Goal: Information Seeking & Learning: Check status

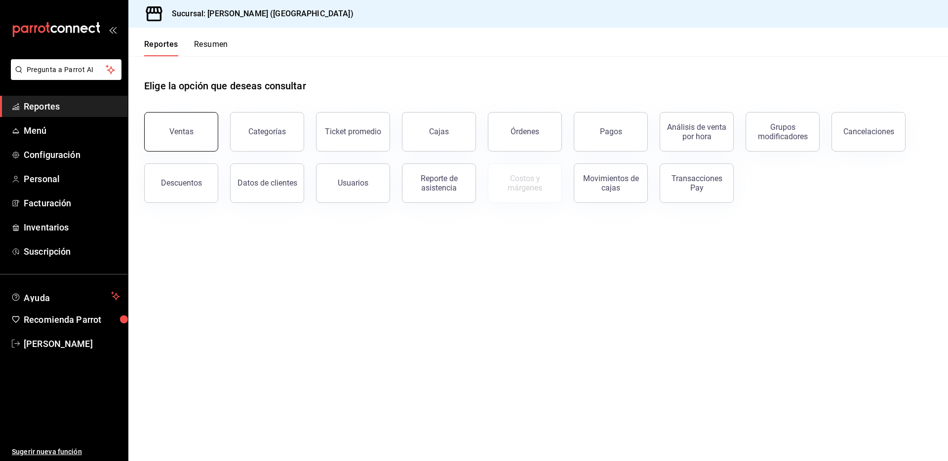
click at [191, 131] on div "Ventas" at bounding box center [181, 131] width 24 height 9
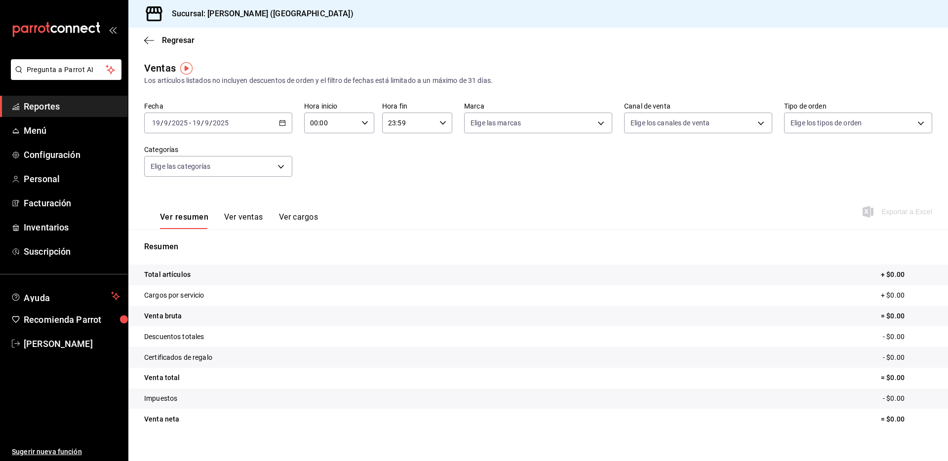
click at [279, 123] on icon "button" at bounding box center [282, 122] width 7 height 7
click at [183, 240] on span "Rango de fechas" at bounding box center [191, 241] width 77 height 10
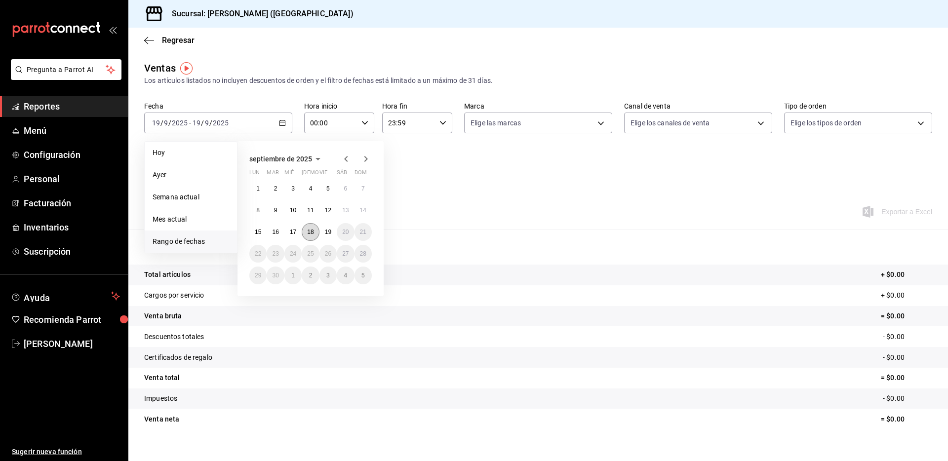
click at [310, 232] on abbr "18" at bounding box center [310, 232] width 6 height 7
click at [313, 232] on abbr "18" at bounding box center [310, 232] width 6 height 7
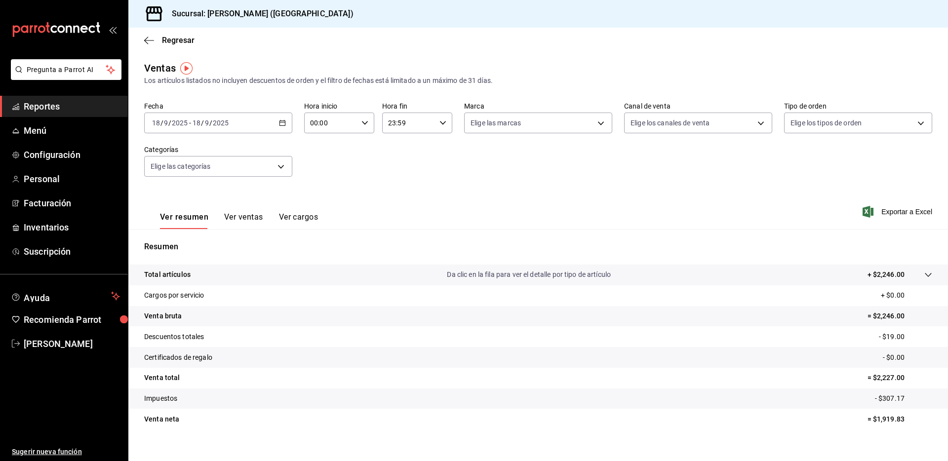
click at [878, 318] on p "= $2,246.00" at bounding box center [899, 316] width 65 height 10
copy p "2,246.00"
click at [885, 334] on p "- $19.00" at bounding box center [905, 337] width 53 height 10
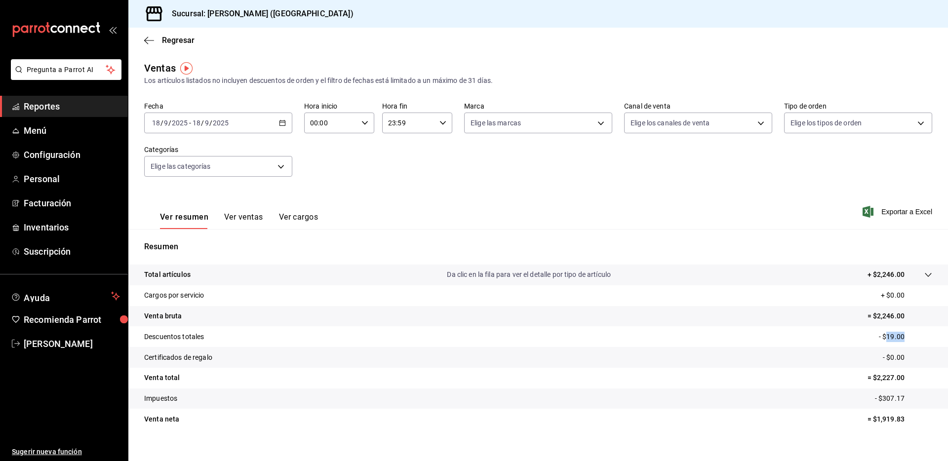
copy p "19.00"
click at [587, 353] on tr "Certificados de regalo - $0.00" at bounding box center [538, 357] width 820 height 21
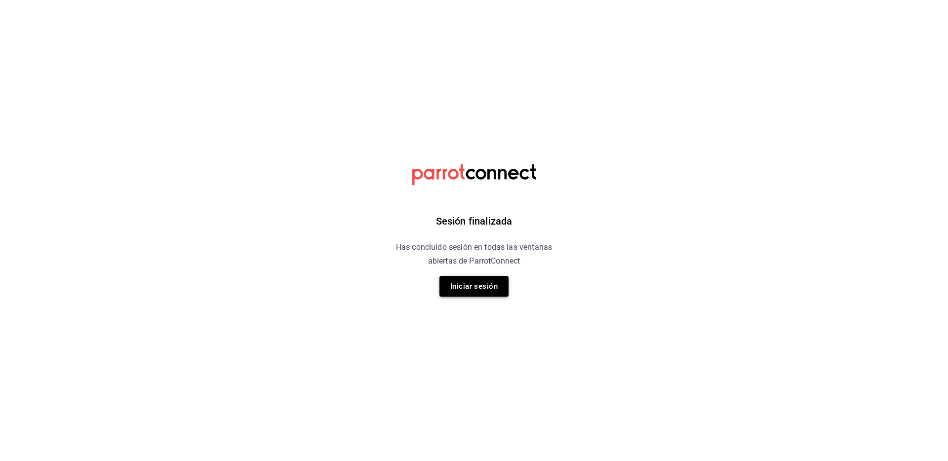
click at [487, 283] on button "Iniciar sesión" at bounding box center [473, 286] width 69 height 21
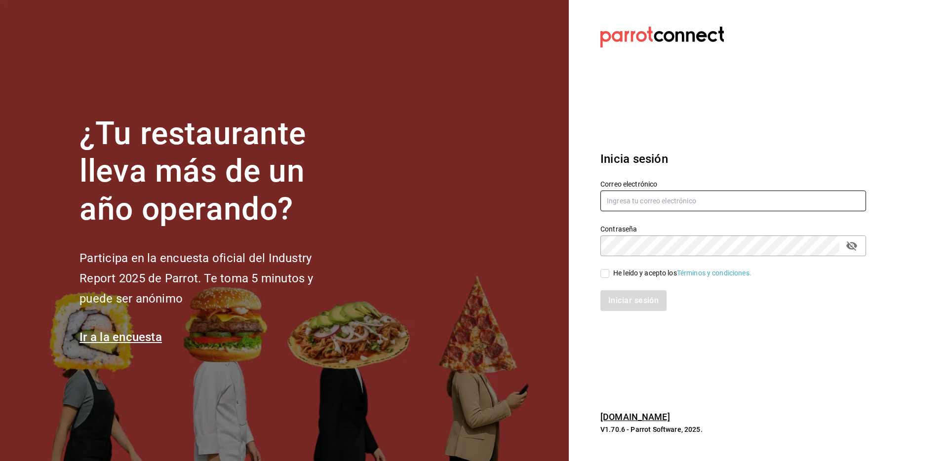
type input "kchconsultoria@gmail.com"
click at [606, 276] on input "He leído y acepto los Términos y condiciones." at bounding box center [604, 273] width 9 height 9
checkbox input "true"
click at [625, 299] on button "Iniciar sesión" at bounding box center [633, 300] width 67 height 21
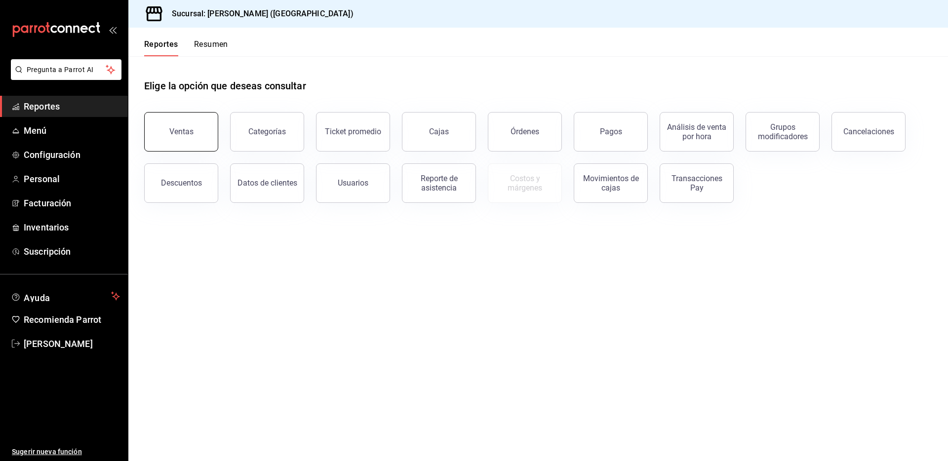
click at [175, 124] on button "Ventas" at bounding box center [181, 131] width 74 height 39
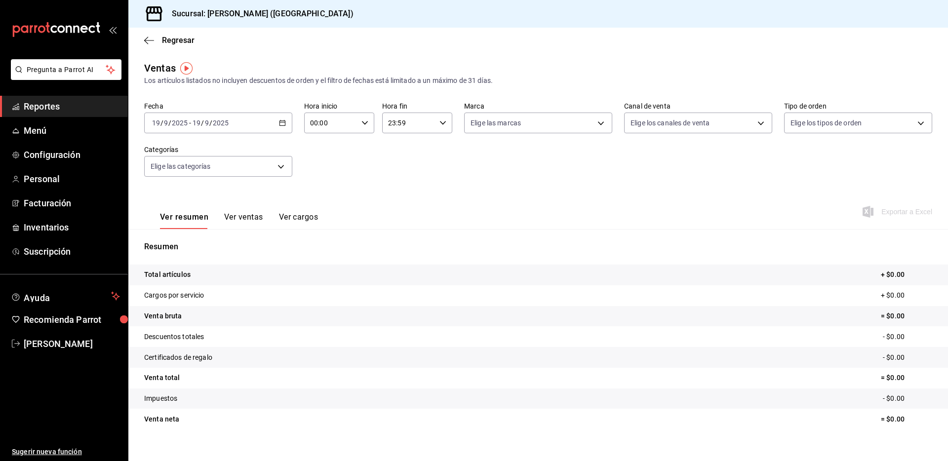
click at [281, 121] on icon "button" at bounding box center [282, 122] width 7 height 7
click at [193, 242] on span "Rango de fechas" at bounding box center [191, 241] width 77 height 10
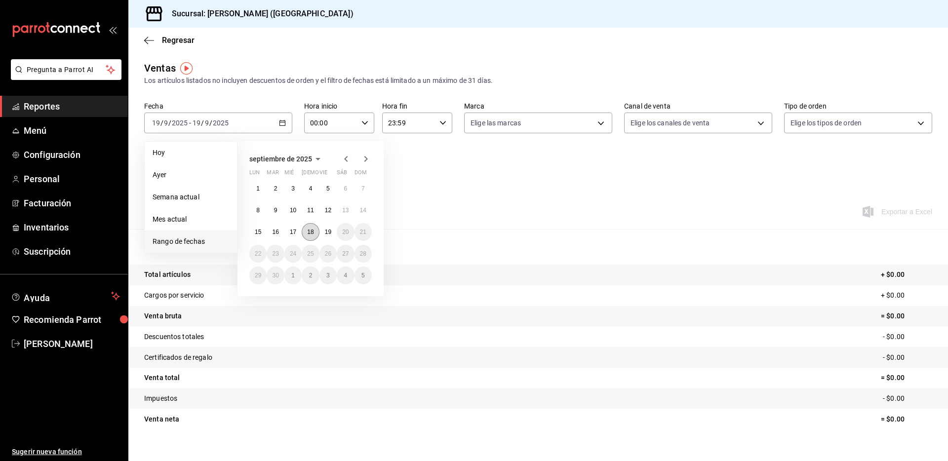
click at [312, 231] on abbr "18" at bounding box center [310, 232] width 6 height 7
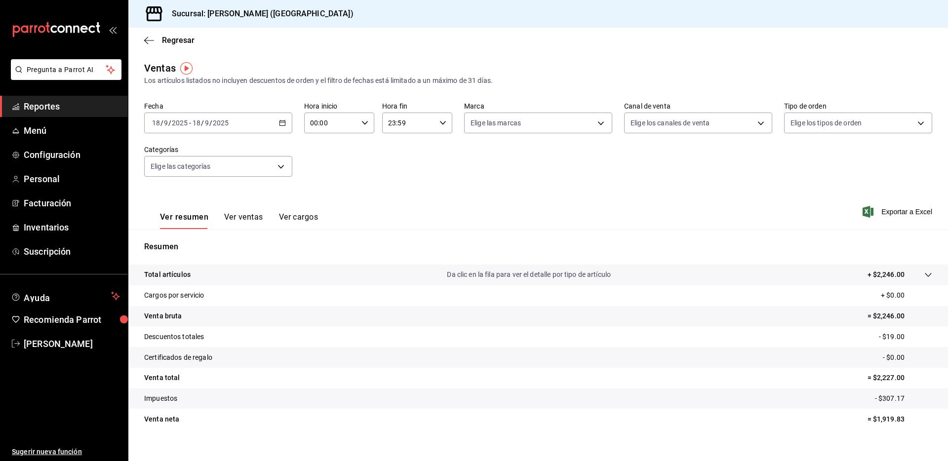
click at [880, 399] on p "- $307.17" at bounding box center [903, 398] width 57 height 10
copy p "307.17"
click at [149, 39] on icon "button" at bounding box center [149, 40] width 10 height 9
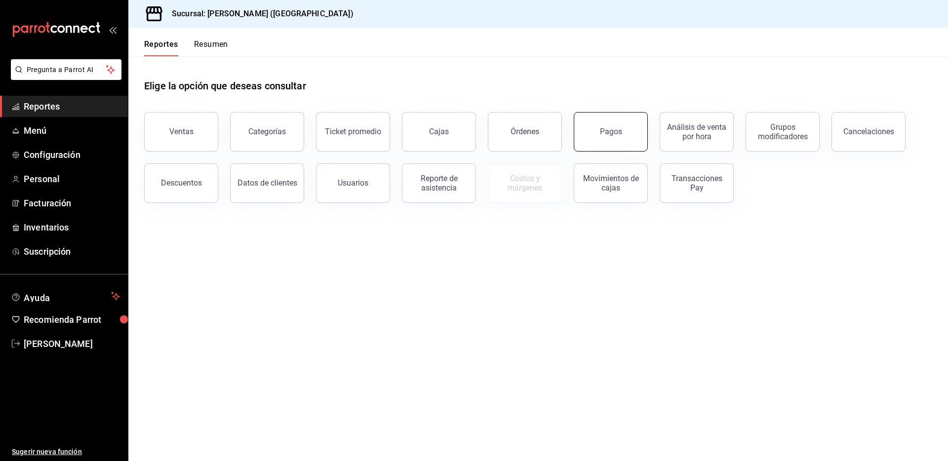
click at [643, 134] on button "Pagos" at bounding box center [611, 131] width 74 height 39
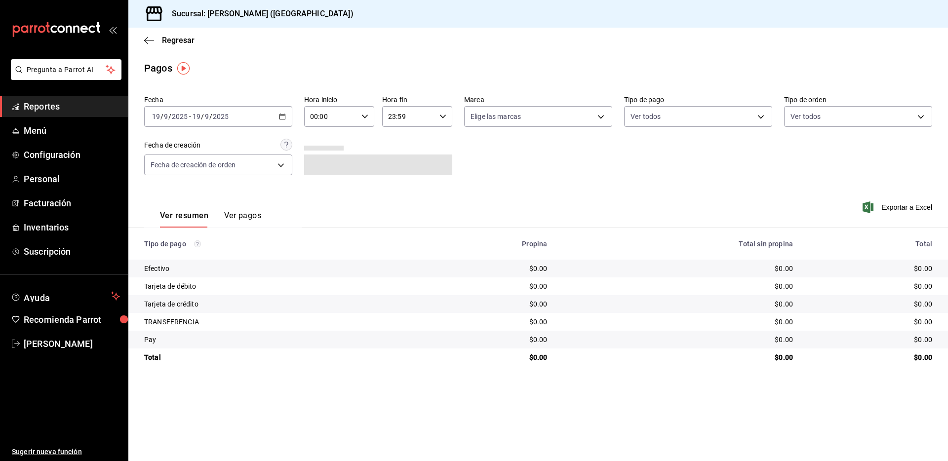
click at [281, 115] on icon "button" at bounding box center [282, 116] width 7 height 7
click at [192, 255] on span "Rango de fechas" at bounding box center [191, 257] width 77 height 10
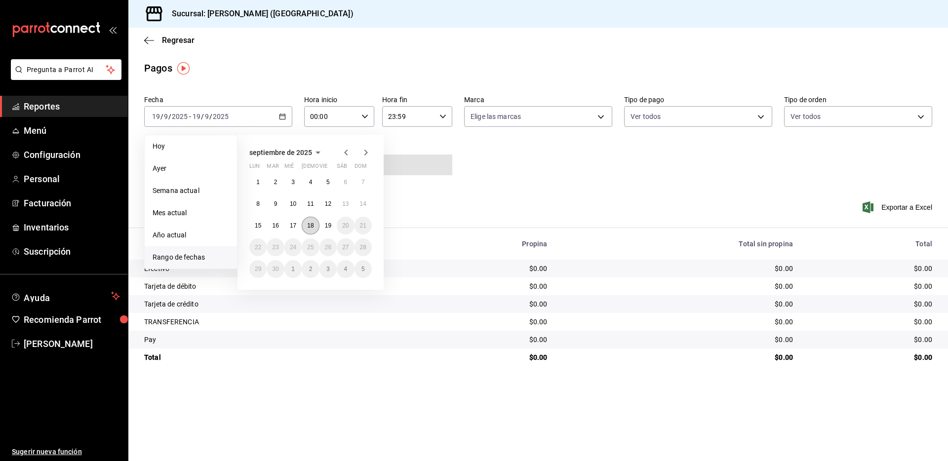
click at [311, 230] on button "18" at bounding box center [310, 226] width 17 height 18
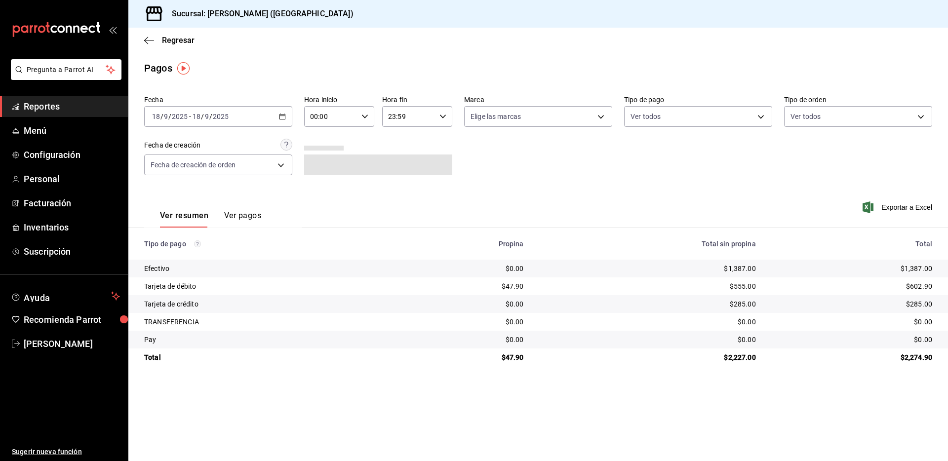
click at [919, 269] on div "$1,387.00" at bounding box center [852, 269] width 160 height 10
copy div "1,387.00"
click at [639, 345] on td "$0.00" at bounding box center [648, 340] width 232 height 18
click at [918, 288] on div "$602.90" at bounding box center [852, 286] width 160 height 10
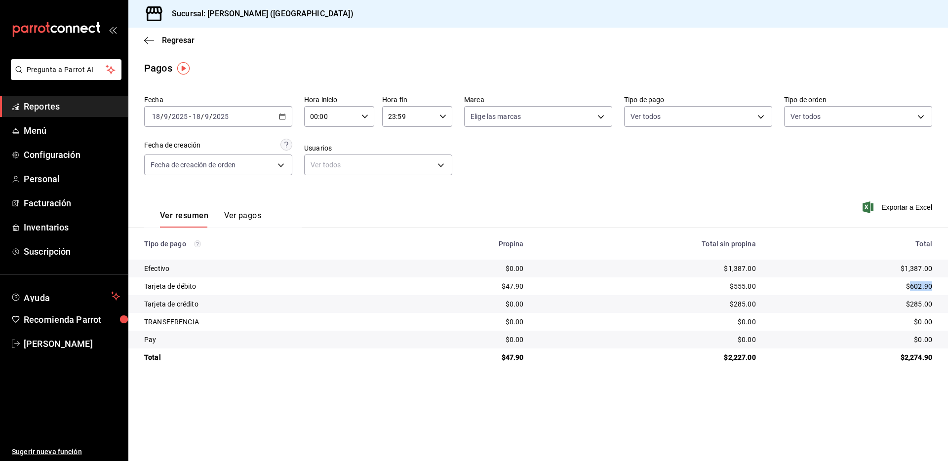
click at [918, 288] on div "$602.90" at bounding box center [852, 286] width 160 height 10
copy div "602.90"
click at [738, 412] on main "Regresar Pagos Fecha [DATE] [DATE] - [DATE] [DATE] Hora inicio 00:00 Hora inici…" at bounding box center [538, 244] width 820 height 433
click at [916, 300] on div "$285.00" at bounding box center [852, 304] width 160 height 10
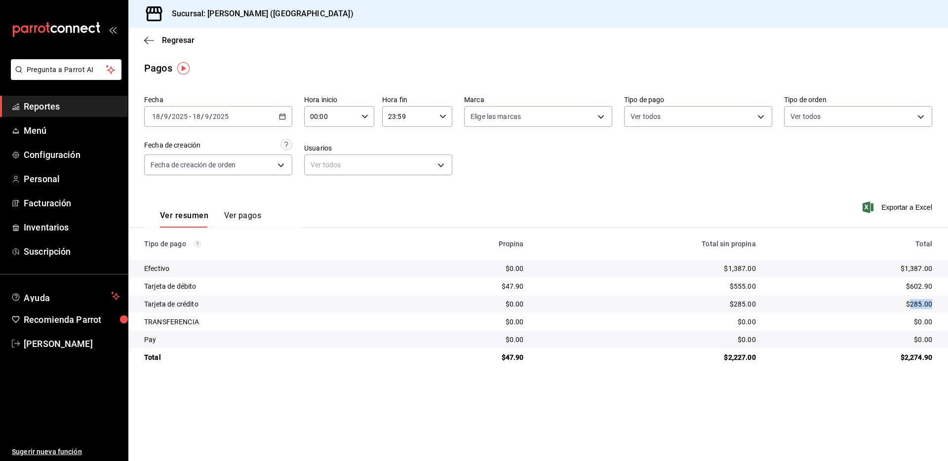
copy div "285.00"
click at [515, 357] on div "$47.90" at bounding box center [463, 358] width 120 height 10
copy div "47.90"
click at [736, 357] on div "$2,227.00" at bounding box center [648, 358] width 216 height 10
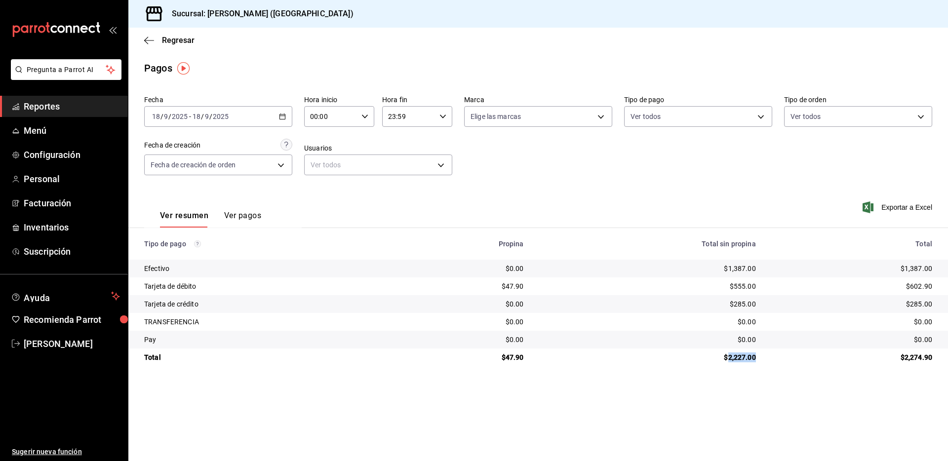
click at [736, 357] on div "$2,227.00" at bounding box center [648, 358] width 216 height 10
copy div "2,227.00"
click at [466, 413] on main "Regresar Pagos Fecha [DATE] [DATE] - [DATE] [DATE] Hora inicio 00:00 Hora inici…" at bounding box center [538, 244] width 820 height 433
click at [148, 43] on icon "button" at bounding box center [146, 40] width 4 height 7
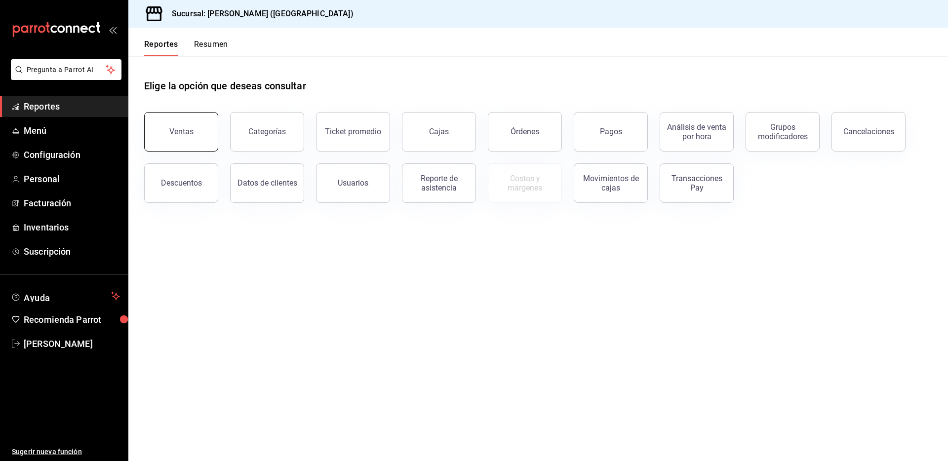
click at [173, 127] on div "Ventas" at bounding box center [181, 131] width 24 height 9
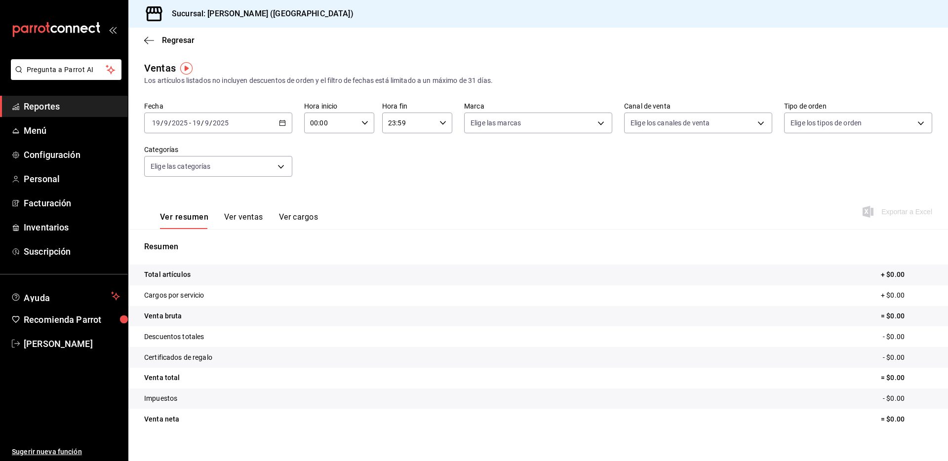
click at [282, 120] on \(Stroke\) "button" at bounding box center [282, 122] width 6 height 5
click at [178, 244] on span "Rango de fechas" at bounding box center [191, 241] width 77 height 10
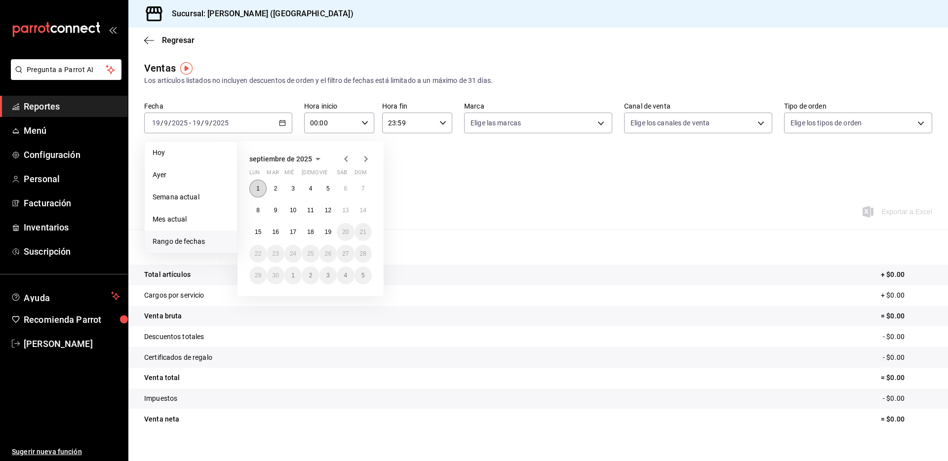
click at [259, 187] on abbr "1" at bounding box center [257, 188] width 3 height 7
click at [312, 233] on abbr "18" at bounding box center [310, 232] width 6 height 7
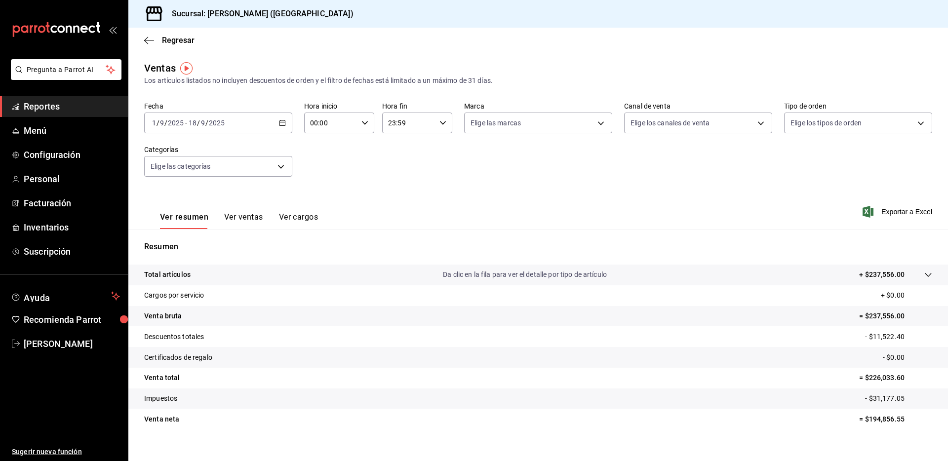
click at [866, 314] on p "= $237,556.00" at bounding box center [895, 316] width 73 height 10
copy p "237,556.00"
